Goal: Find contact information: Find contact information

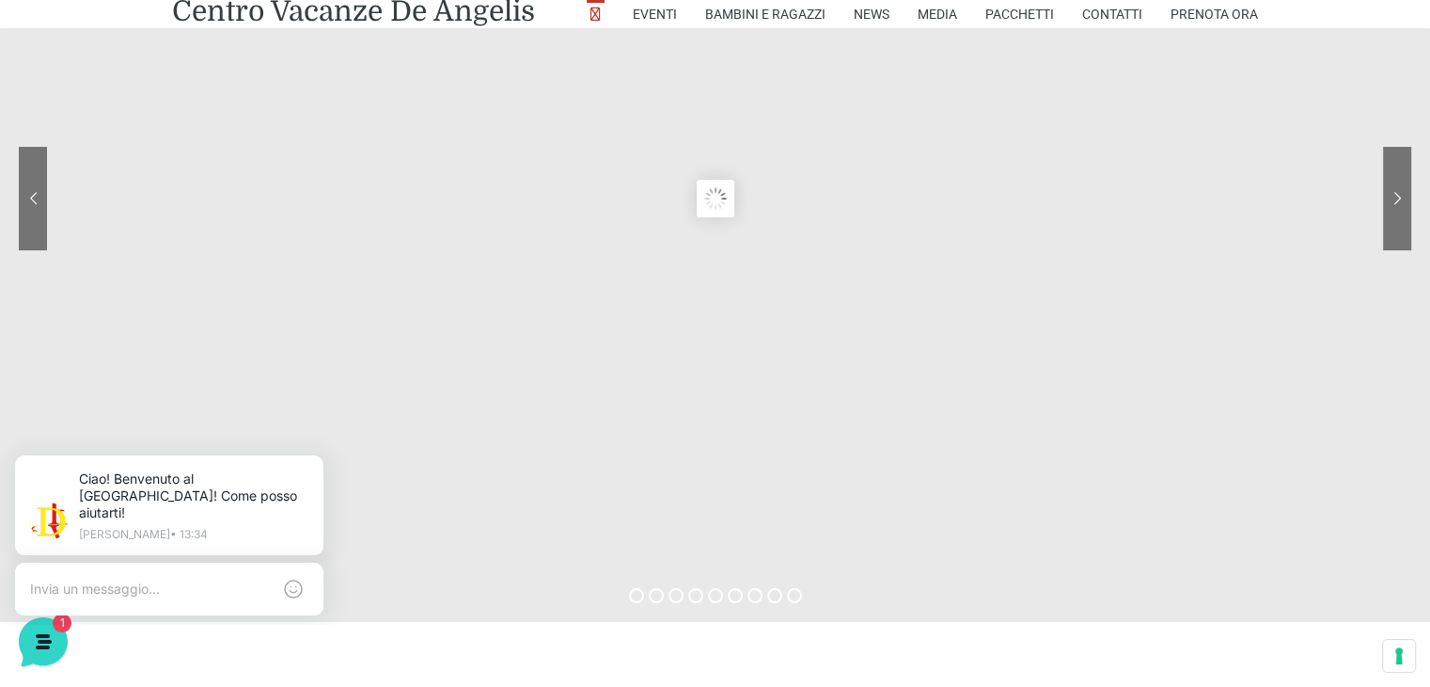
scroll to position [196, 0]
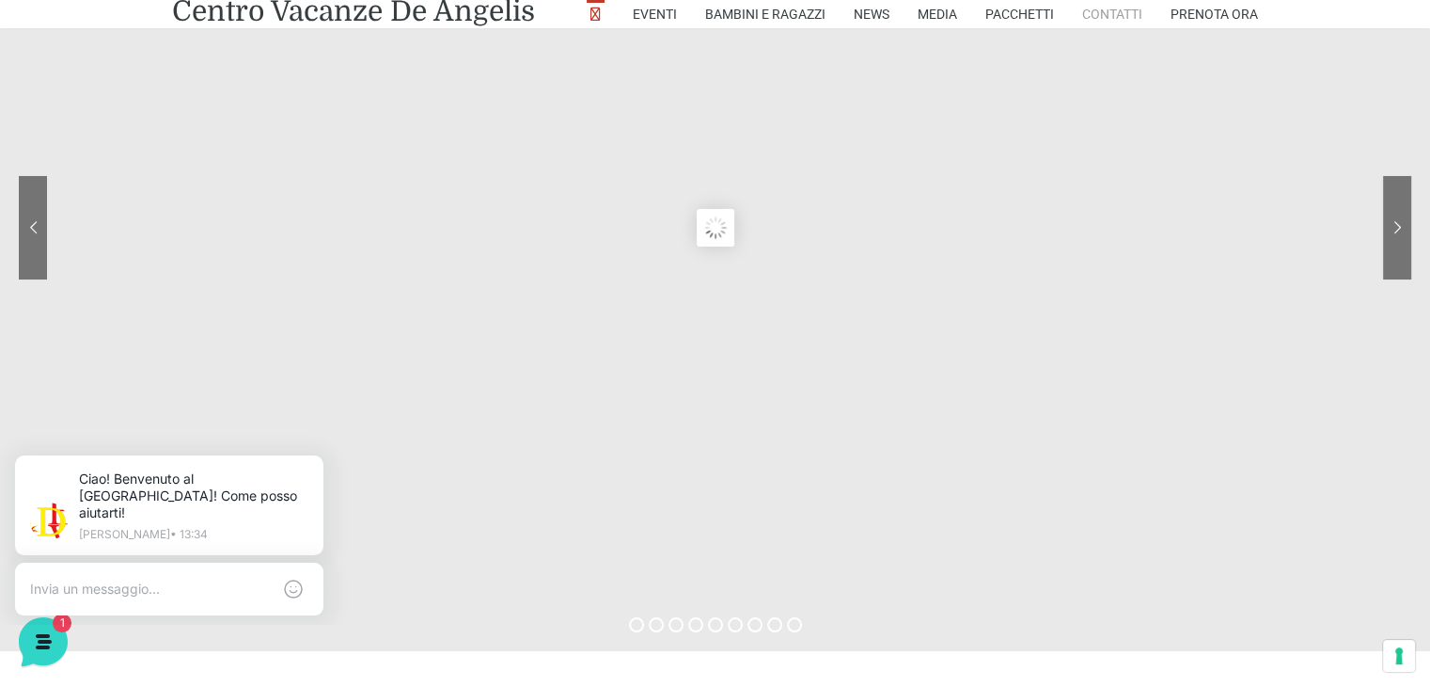
click at [1091, 12] on link "Contatti" at bounding box center [1112, 14] width 60 height 28
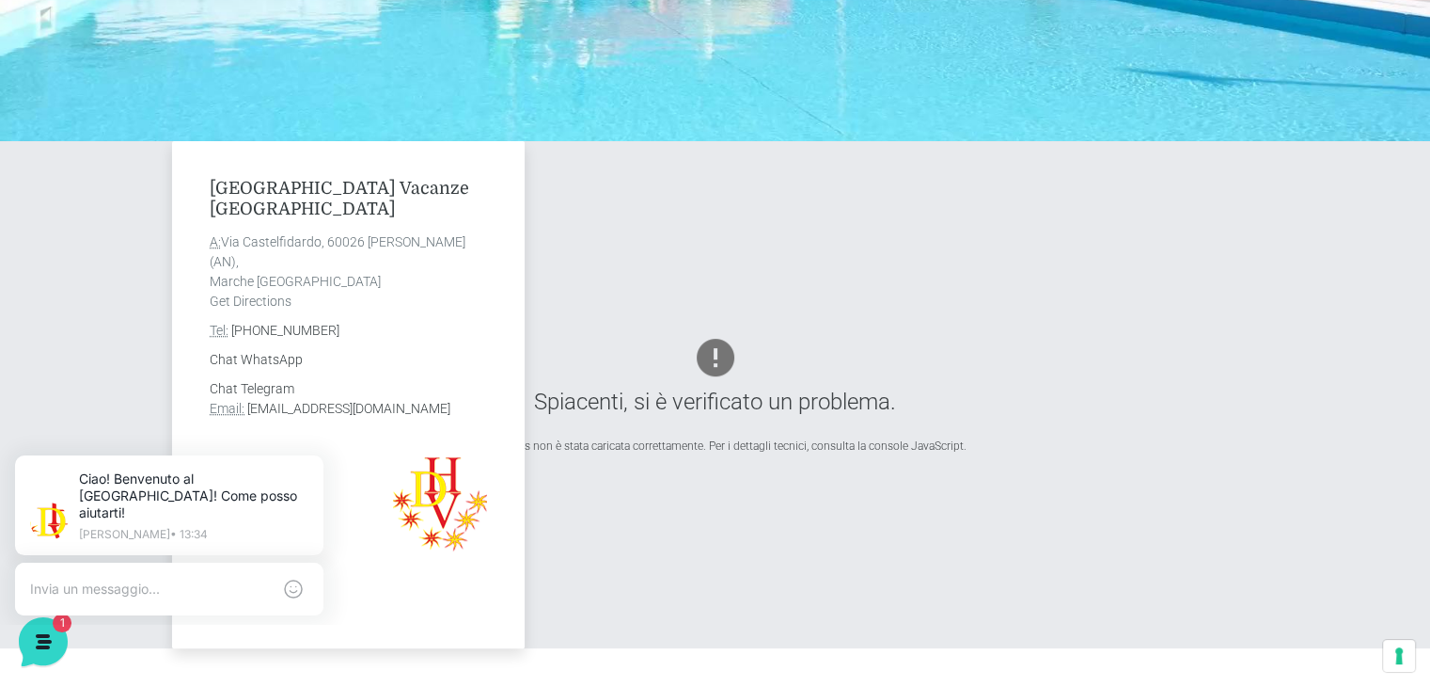
scroll to position [564, 0]
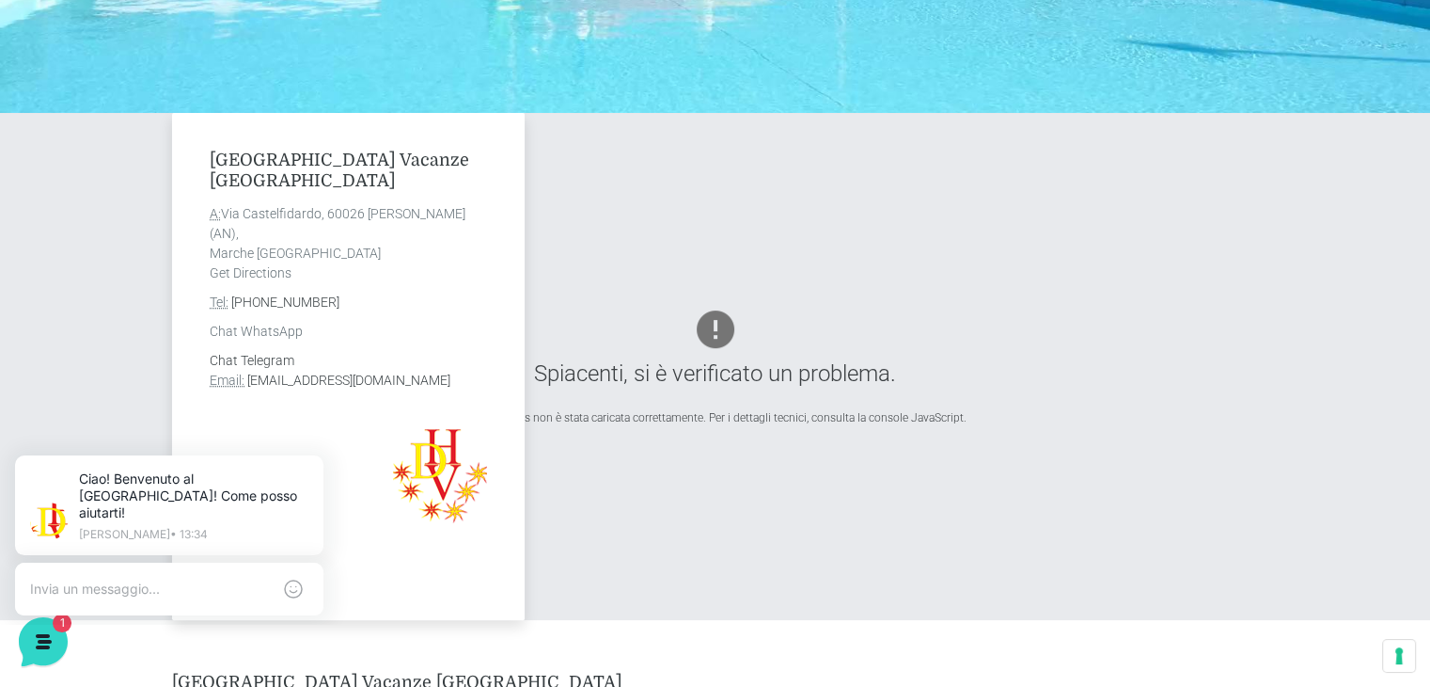
click at [260, 332] on link "Chat WhatsApp" at bounding box center [256, 331] width 93 height 15
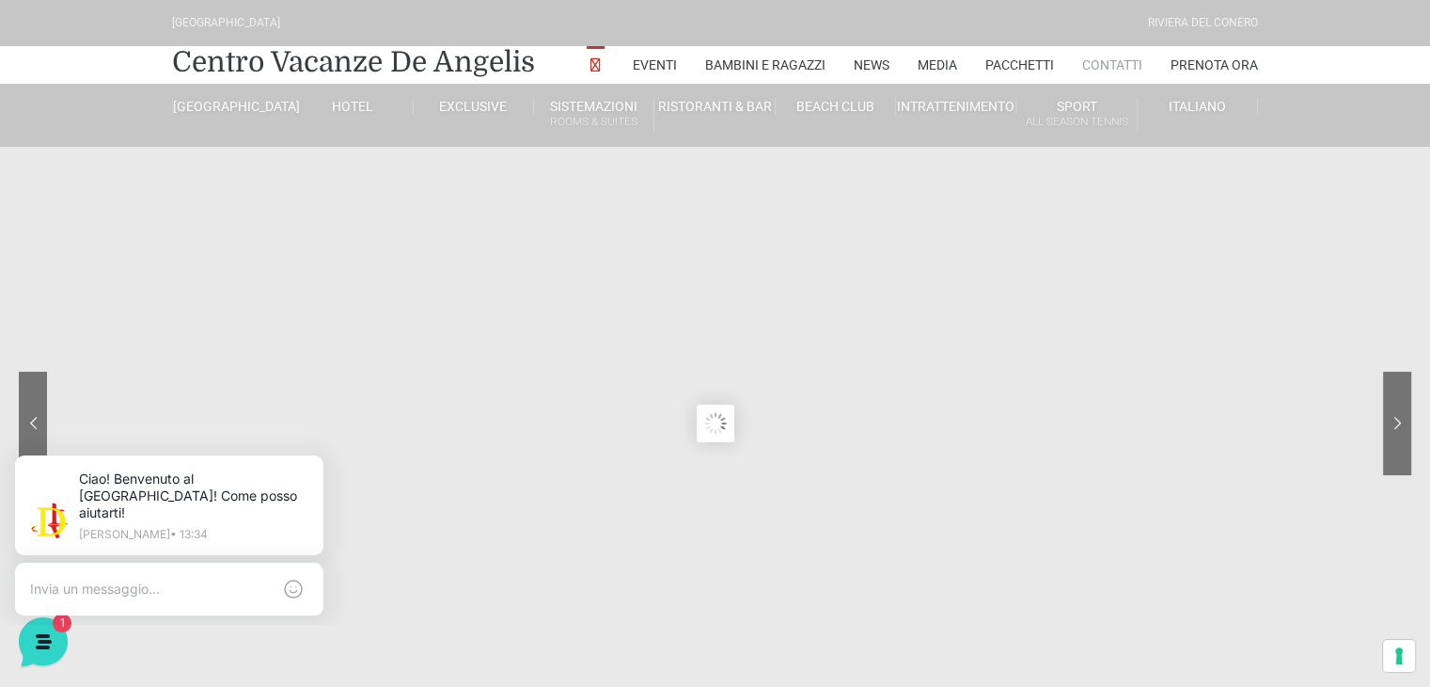
click at [1102, 65] on link "Contatti" at bounding box center [1112, 65] width 60 height 38
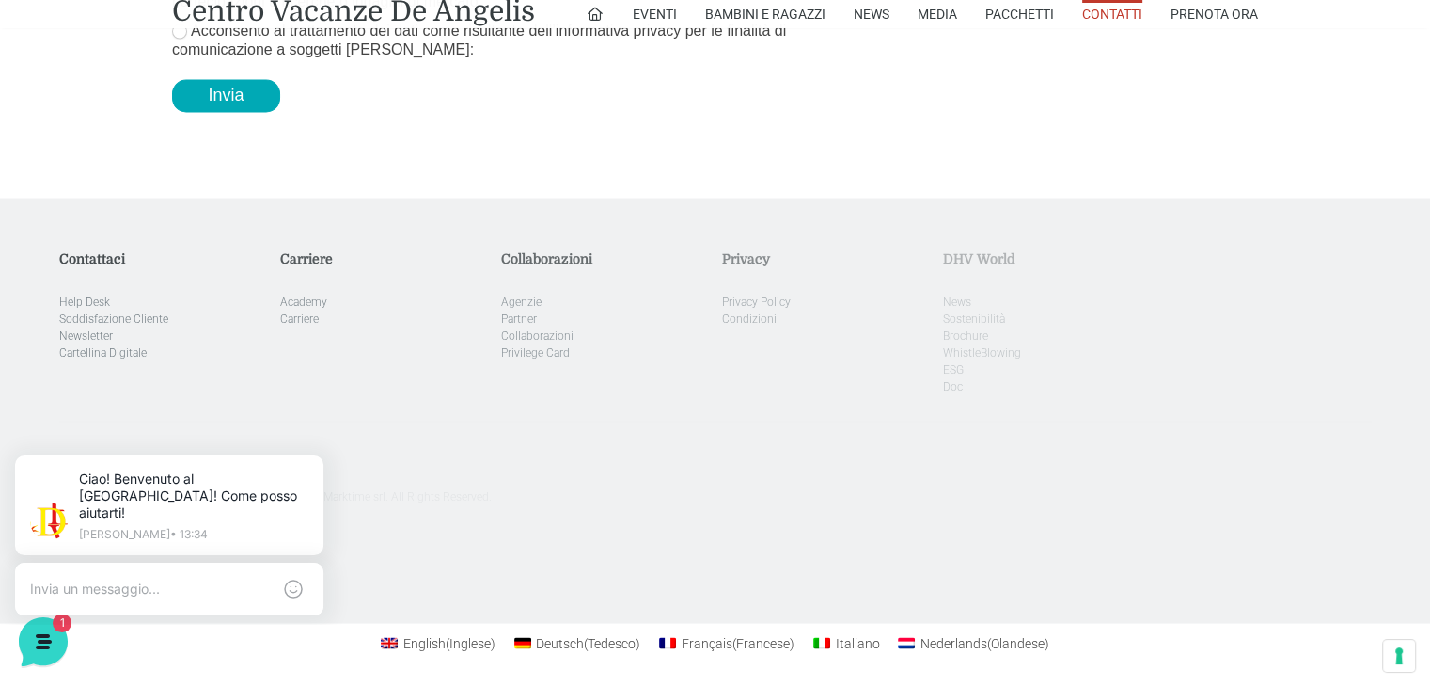
scroll to position [3437, 0]
